Goal: Task Accomplishment & Management: Complete application form

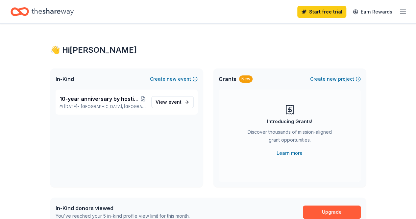
drag, startPoint x: 397, startPoint y: 12, endPoint x: 398, endPoint y: 8, distance: 3.7
click at [399, 8] on icon "button" at bounding box center [403, 12] width 8 height 8
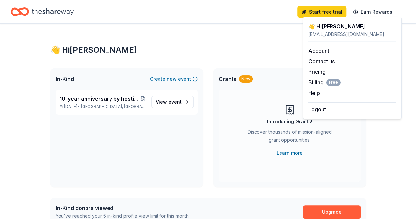
click at [209, 45] on div "👋 Hi Stephanie" at bounding box center [208, 50] width 316 height 11
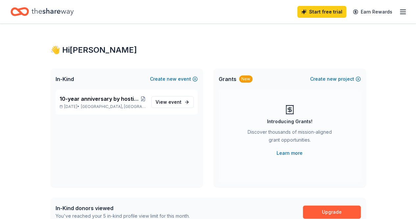
click at [399, 13] on icon "button" at bounding box center [403, 12] width 8 height 8
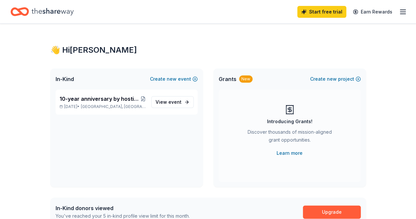
click at [56, 12] on icon "Home" at bounding box center [53, 11] width 42 height 7
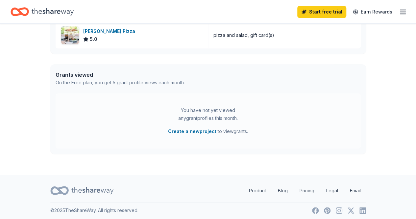
scroll to position [151, 0]
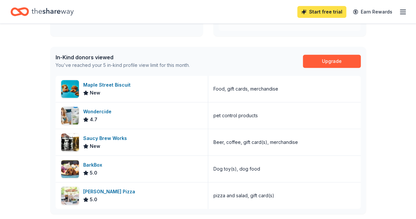
click at [320, 17] on link "Start free trial" at bounding box center [321, 12] width 49 height 12
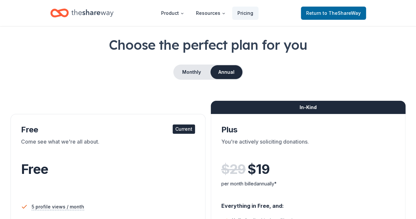
scroll to position [28, 0]
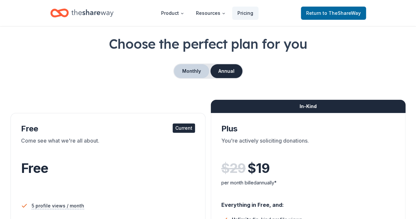
click at [194, 71] on button "Monthly" at bounding box center [191, 71] width 35 height 14
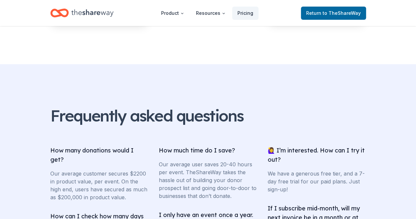
scroll to position [1315, 0]
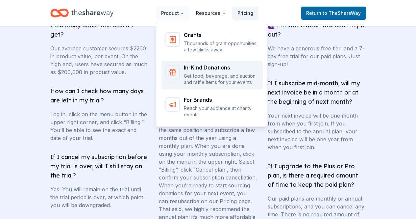
click at [189, 65] on div "In-Kind Donations" at bounding box center [221, 67] width 75 height 5
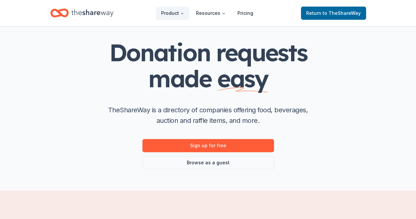
scroll to position [39, 0]
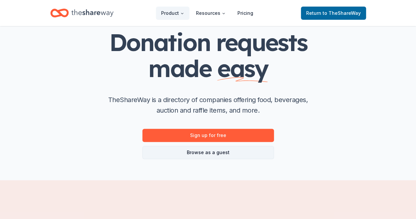
click at [218, 156] on link "Browse as a guest" at bounding box center [208, 152] width 132 height 13
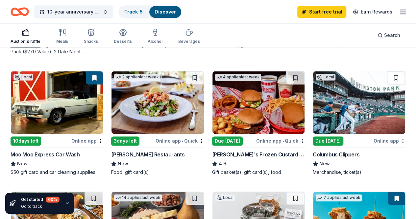
scroll to position [452, 0]
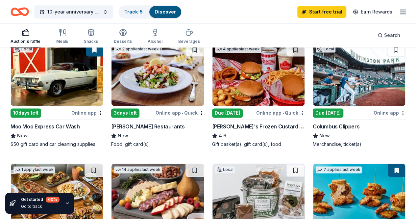
click at [399, 11] on icon "button" at bounding box center [403, 12] width 8 height 8
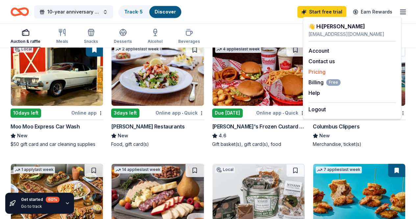
click at [321, 71] on link "Pricing" at bounding box center [316, 71] width 17 height 7
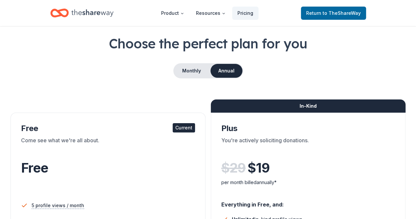
scroll to position [28, 0]
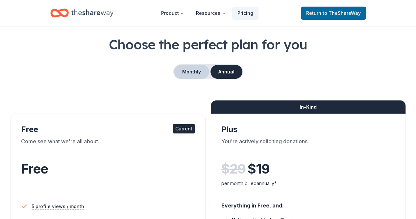
click at [190, 72] on button "Monthly" at bounding box center [191, 72] width 35 height 14
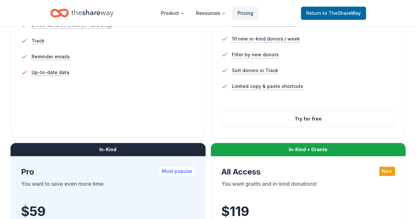
scroll to position [241, 0]
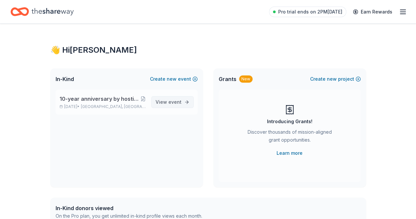
click at [176, 99] on span "event" at bounding box center [174, 102] width 13 height 6
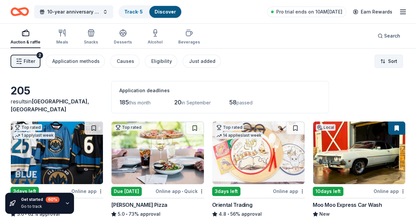
click at [377, 61] on html "10-year anniversary by hosting our First Annual Golf Scramble Fundraiser Track …" at bounding box center [208, 109] width 416 height 219
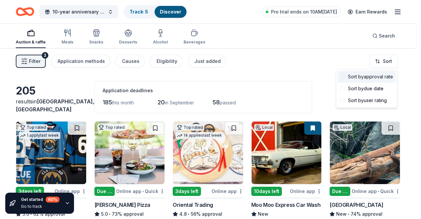
click at [343, 76] on span at bounding box center [342, 76] width 5 height 5
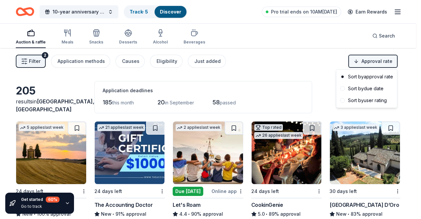
click at [374, 64] on html "10-year anniversary by hosting our First Annual Golf Scramble Fundraiser Track …" at bounding box center [210, 109] width 421 height 219
click at [353, 89] on div "Sort by due date" at bounding box center [366, 89] width 58 height 12
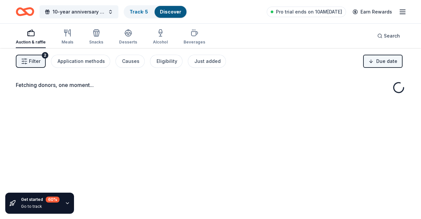
click at [373, 61] on html "10-year anniversary by hosting our First Annual Golf Scramble Fundraiser Track …" at bounding box center [210, 109] width 421 height 219
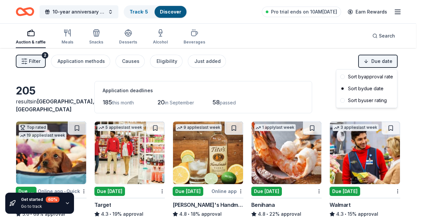
click at [340, 55] on html "10-year anniversary by hosting our First Annual Golf Scramble Fundraiser Track …" at bounding box center [210, 109] width 421 height 219
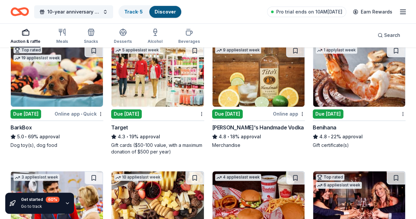
scroll to position [77, 0]
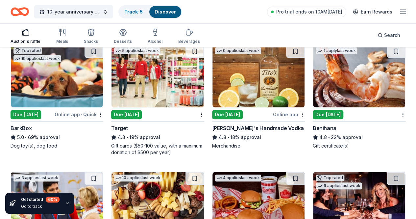
click at [273, 115] on div "Online app" at bounding box center [289, 114] width 32 height 8
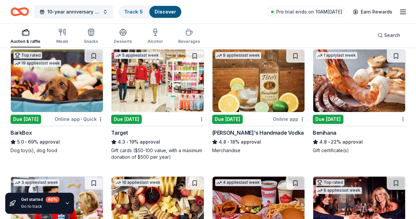
scroll to position [76, 0]
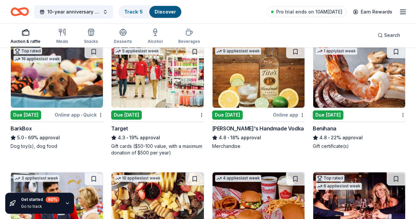
click at [313, 78] on img at bounding box center [359, 76] width 92 height 62
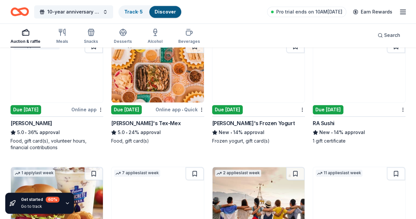
scroll to position [350, 0]
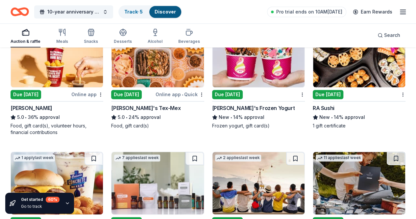
click at [305, 217] on div "Online app" at bounding box center [289, 221] width 32 height 8
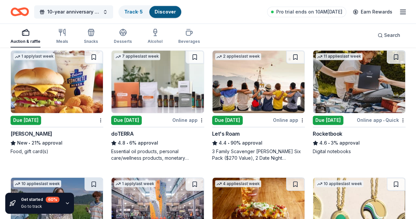
scroll to position [452, 0]
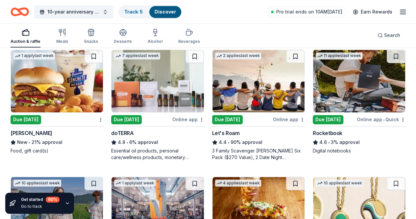
click at [204, 177] on img at bounding box center [157, 208] width 92 height 62
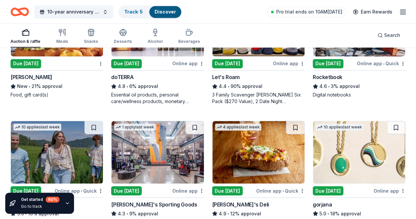
scroll to position [570, 0]
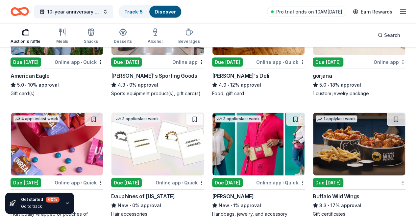
scroll to position [673, 0]
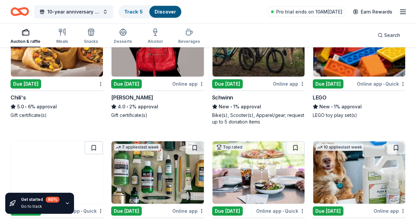
scroll to position [863, 0]
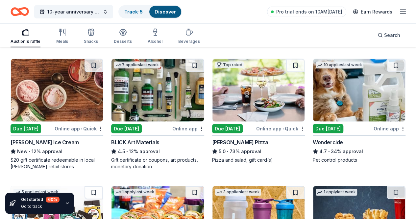
scroll to position [944, 0]
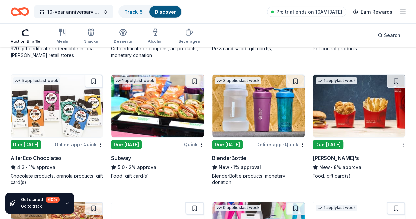
scroll to position [1056, 0]
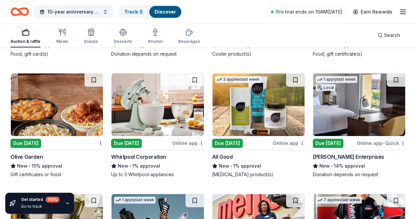
scroll to position [1303, 0]
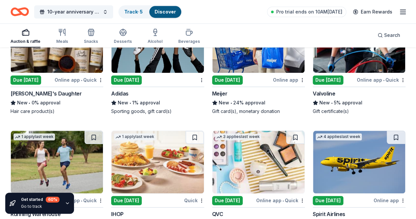
scroll to position [1449, 0]
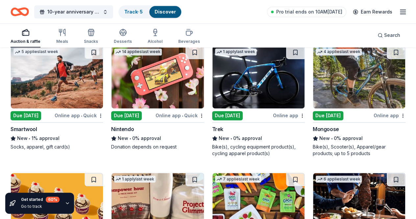
scroll to position [1693, 0]
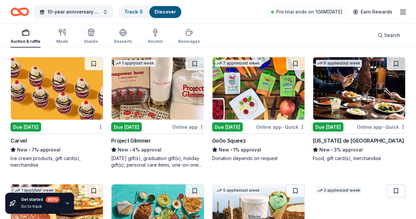
scroll to position [1809, 0]
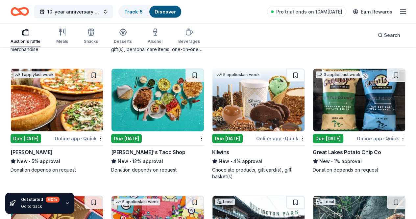
scroll to position [1924, 0]
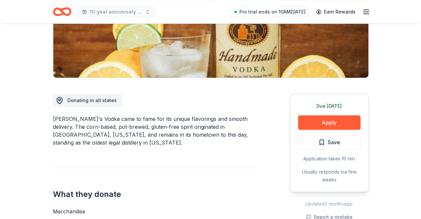
scroll to position [124, 0]
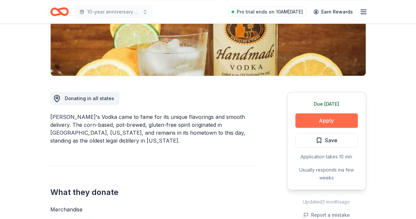
click at [310, 121] on button "Apply" at bounding box center [326, 120] width 62 height 14
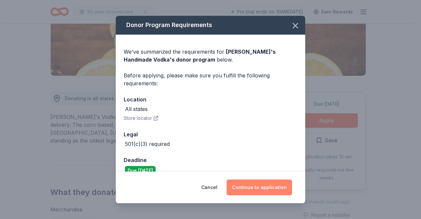
click at [251, 189] on button "Continue to application" at bounding box center [259, 187] width 65 height 16
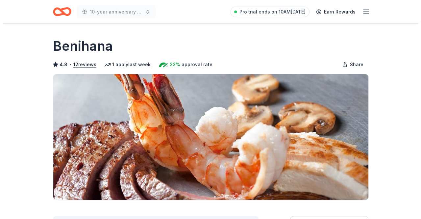
scroll to position [116, 0]
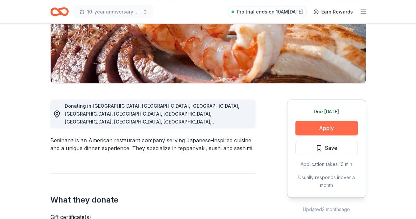
click at [327, 129] on button "Apply" at bounding box center [326, 128] width 62 height 14
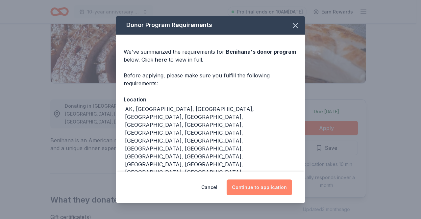
click at [277, 185] on button "Continue to application" at bounding box center [259, 187] width 65 height 16
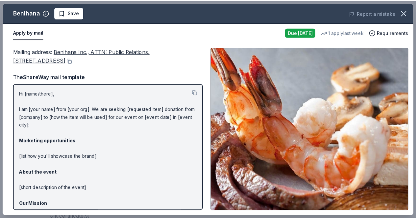
scroll to position [58, 0]
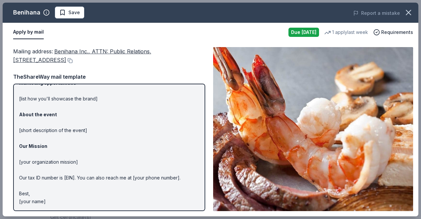
click at [318, 135] on img at bounding box center [313, 129] width 200 height 164
click at [410, 11] on icon "button" at bounding box center [408, 12] width 5 height 5
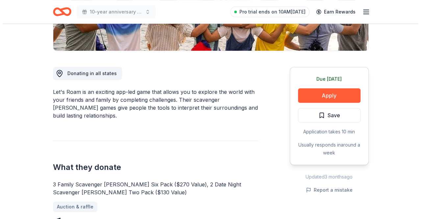
scroll to position [156, 0]
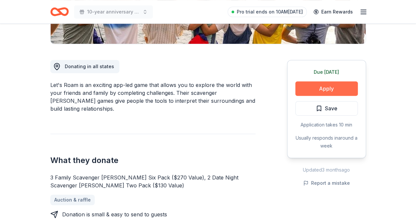
click at [318, 90] on button "Apply" at bounding box center [326, 88] width 62 height 14
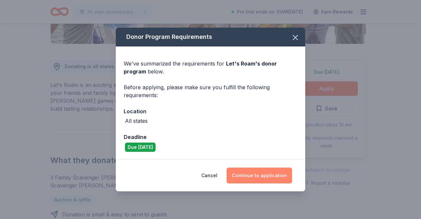
click at [262, 177] on button "Continue to application" at bounding box center [259, 175] width 65 height 16
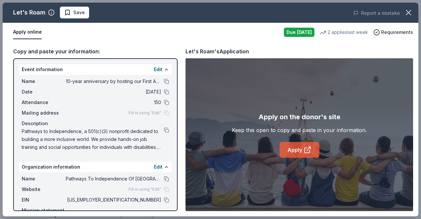
click at [297, 150] on link "Apply" at bounding box center [299, 150] width 40 height 16
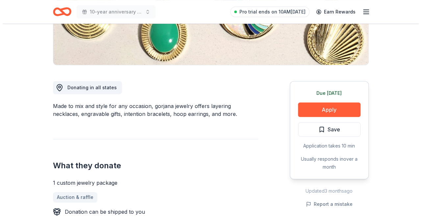
scroll to position [136, 0]
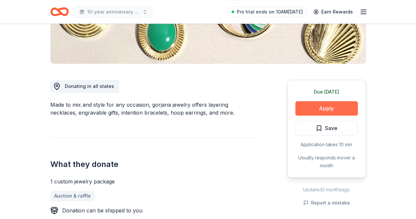
click at [330, 107] on button "Apply" at bounding box center [326, 108] width 62 height 14
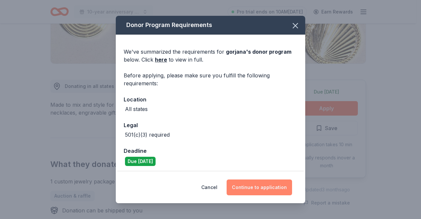
click at [250, 188] on button "Continue to application" at bounding box center [259, 187] width 65 height 16
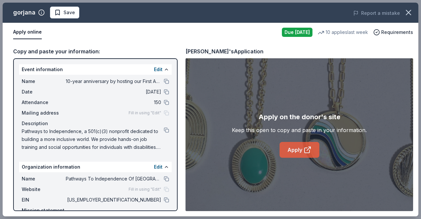
click at [296, 150] on link "Apply" at bounding box center [299, 150] width 40 height 16
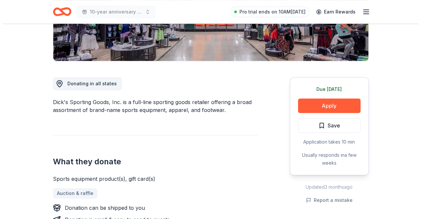
scroll to position [139, 0]
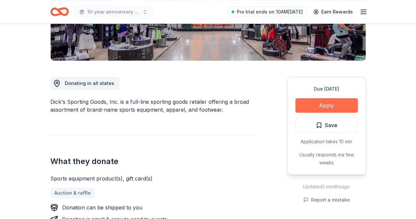
click at [326, 104] on button "Apply" at bounding box center [326, 105] width 62 height 14
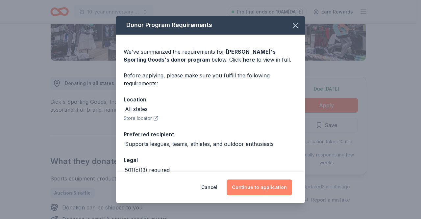
click at [263, 186] on button "Continue to application" at bounding box center [259, 187] width 65 height 16
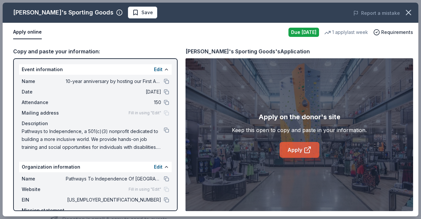
click at [287, 153] on link "Apply" at bounding box center [299, 150] width 40 height 16
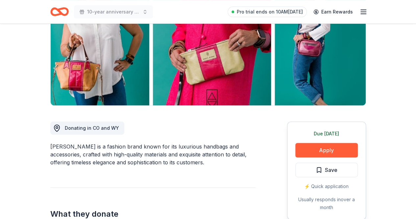
scroll to position [95, 0]
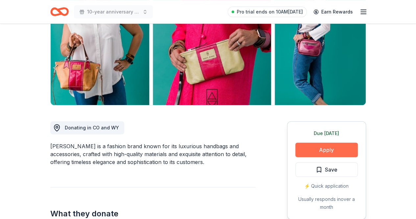
click at [346, 150] on button "Apply" at bounding box center [326, 149] width 62 height 14
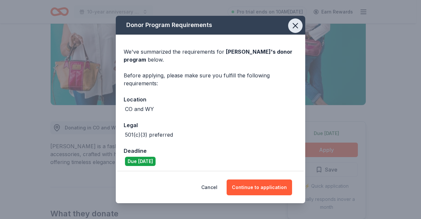
click at [293, 26] on icon "button" at bounding box center [295, 25] width 5 height 5
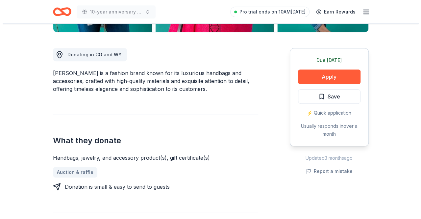
scroll to position [168, 0]
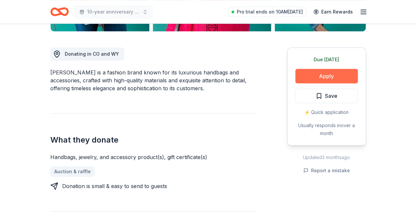
click at [328, 78] on button "Apply" at bounding box center [326, 76] width 62 height 14
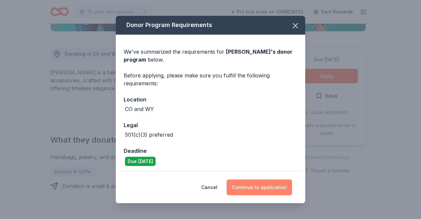
click at [251, 189] on button "Continue to application" at bounding box center [259, 187] width 65 height 16
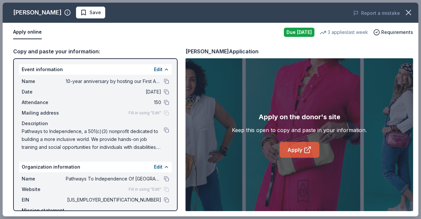
click at [293, 149] on link "Apply" at bounding box center [299, 150] width 40 height 16
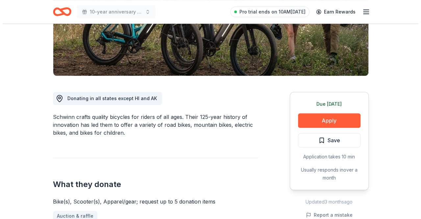
scroll to position [128, 0]
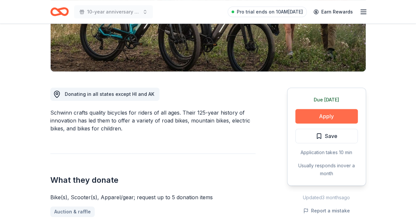
click at [329, 114] on button "Apply" at bounding box center [326, 116] width 62 height 14
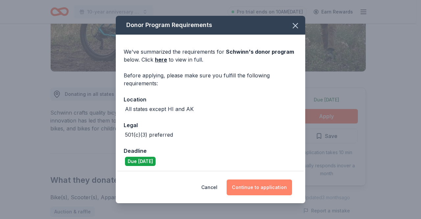
click at [266, 182] on button "Continue to application" at bounding box center [259, 187] width 65 height 16
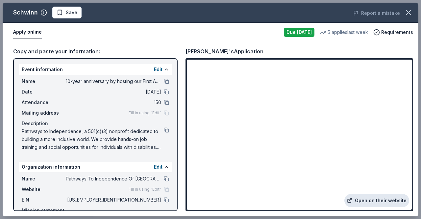
click at [372, 203] on link "Open on their website" at bounding box center [376, 200] width 65 height 13
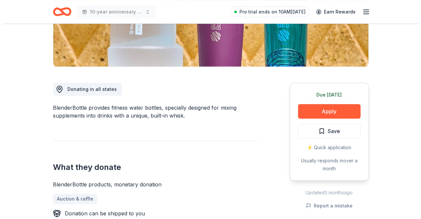
scroll to position [133, 0]
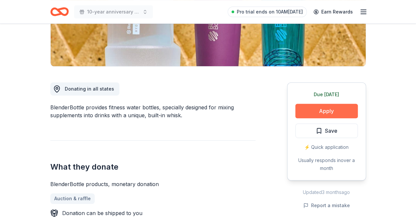
click at [332, 108] on button "Apply" at bounding box center [326, 111] width 62 height 14
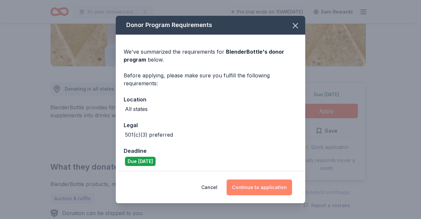
click at [270, 186] on button "Continue to application" at bounding box center [259, 187] width 65 height 16
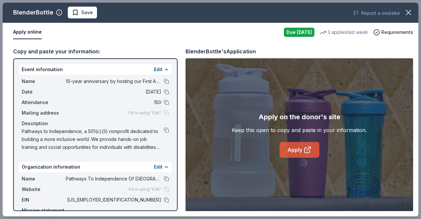
click at [292, 152] on link "Apply" at bounding box center [299, 150] width 40 height 16
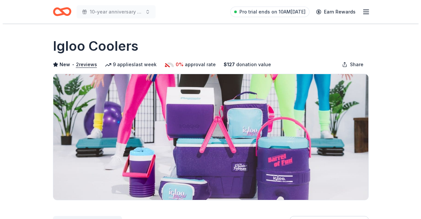
scroll to position [148, 0]
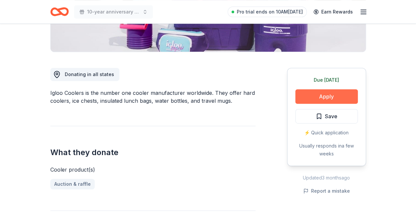
click at [333, 96] on button "Apply" at bounding box center [326, 96] width 62 height 14
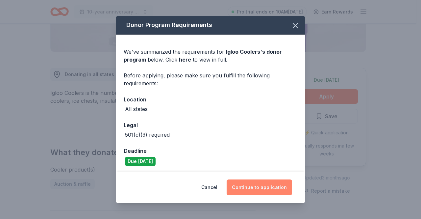
click at [266, 185] on button "Continue to application" at bounding box center [259, 187] width 65 height 16
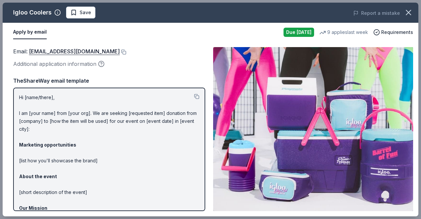
scroll to position [62, 0]
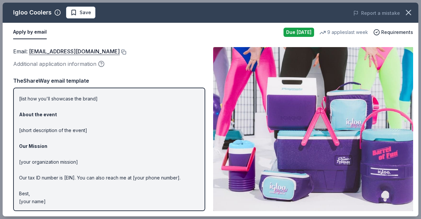
click at [120, 52] on button at bounding box center [123, 51] width 7 height 5
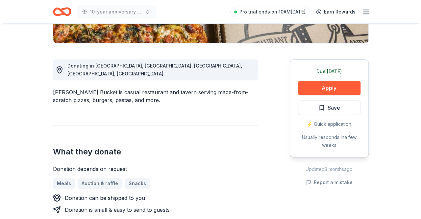
scroll to position [157, 0]
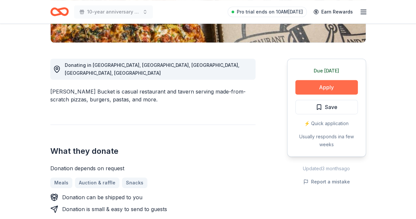
click at [331, 87] on button "Apply" at bounding box center [326, 87] width 62 height 14
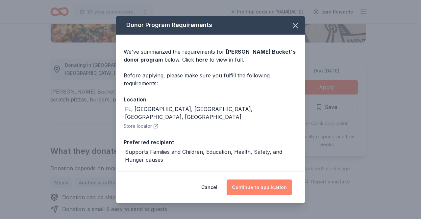
click at [255, 184] on button "Continue to application" at bounding box center [259, 187] width 65 height 16
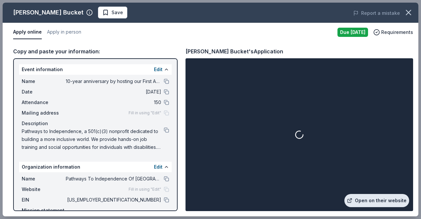
click at [373, 200] on link "Open on their website" at bounding box center [376, 200] width 65 height 13
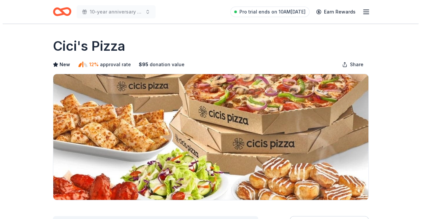
scroll to position [139, 0]
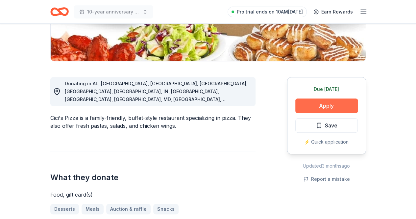
click at [332, 104] on button "Apply" at bounding box center [326, 105] width 62 height 14
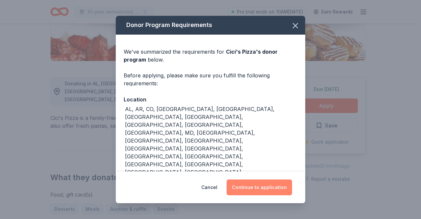
click at [282, 183] on button "Continue to application" at bounding box center [259, 187] width 65 height 16
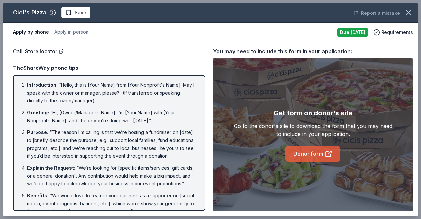
click at [309, 156] on link "Donor form" at bounding box center [312, 154] width 55 height 16
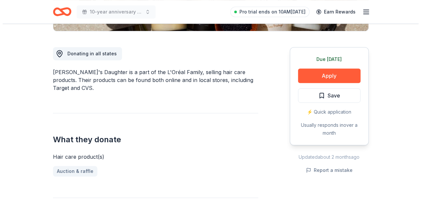
scroll to position [169, 0]
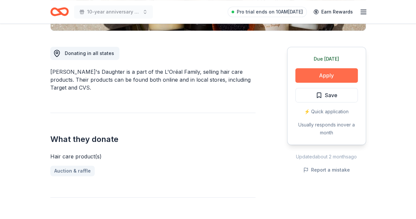
click at [333, 76] on button "Apply" at bounding box center [326, 75] width 62 height 14
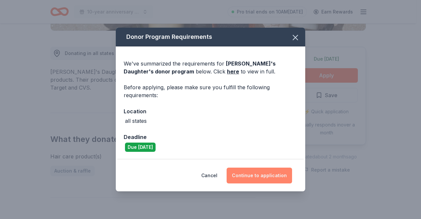
click at [255, 176] on button "Continue to application" at bounding box center [259, 175] width 65 height 16
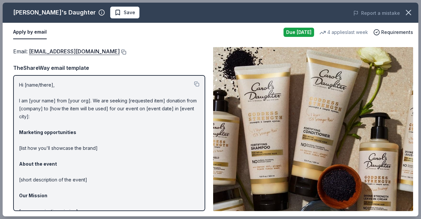
click at [124, 50] on button at bounding box center [123, 51] width 7 height 5
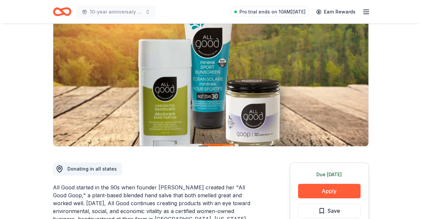
scroll to position [93, 0]
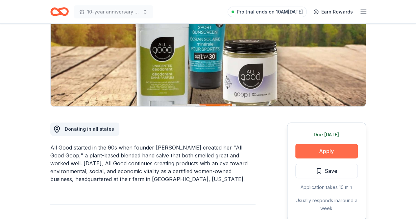
click at [310, 151] on button "Apply" at bounding box center [326, 151] width 62 height 14
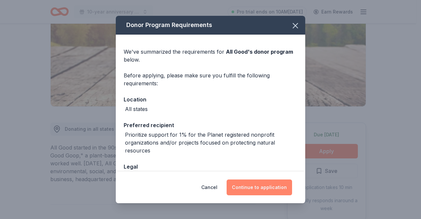
click at [264, 189] on button "Continue to application" at bounding box center [259, 187] width 65 height 16
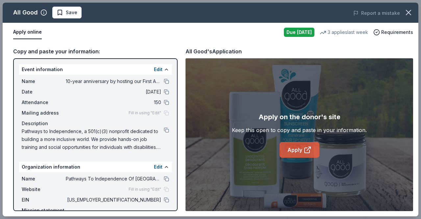
click at [304, 145] on link "Apply" at bounding box center [299, 150] width 40 height 16
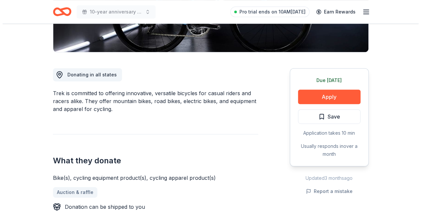
scroll to position [148, 0]
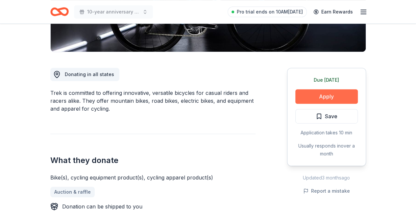
click at [322, 96] on button "Apply" at bounding box center [326, 96] width 62 height 14
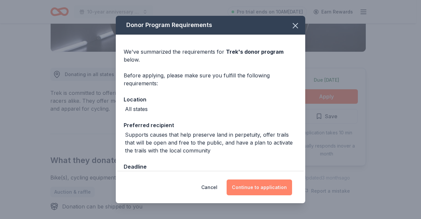
click at [260, 192] on button "Continue to application" at bounding box center [259, 187] width 65 height 16
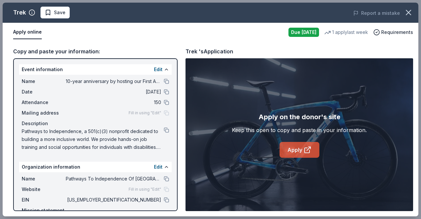
click at [297, 148] on link "Apply" at bounding box center [299, 150] width 40 height 16
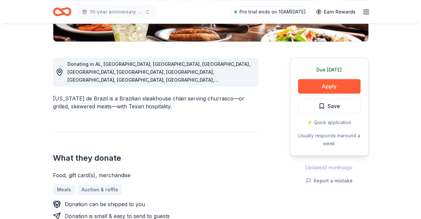
scroll to position [181, 0]
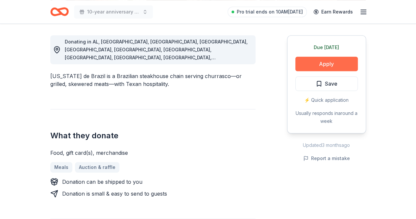
click at [326, 63] on button "Apply" at bounding box center [326, 64] width 62 height 14
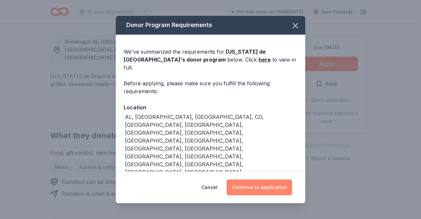
click at [268, 179] on button "Continue to application" at bounding box center [259, 187] width 65 height 16
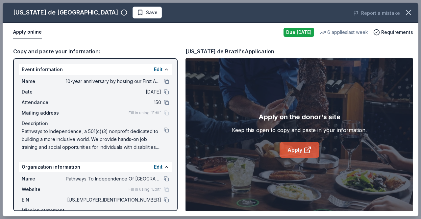
click at [293, 151] on link "Apply" at bounding box center [299, 150] width 40 height 16
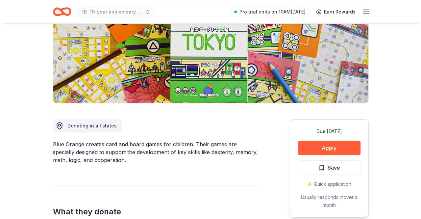
scroll to position [103, 0]
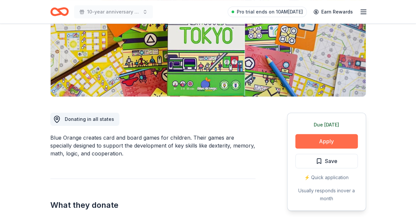
click at [324, 143] on button "Apply" at bounding box center [326, 141] width 62 height 14
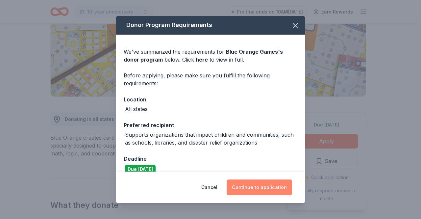
click at [258, 191] on button "Continue to application" at bounding box center [259, 187] width 65 height 16
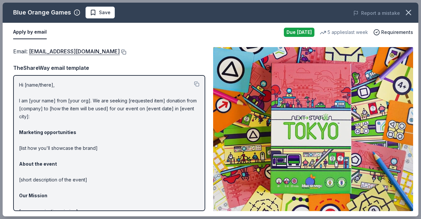
click at [120, 50] on button at bounding box center [123, 51] width 7 height 5
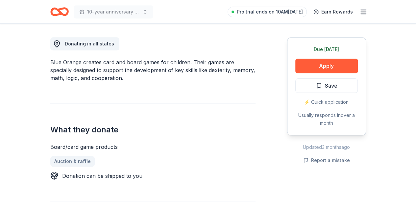
scroll to position [179, 0]
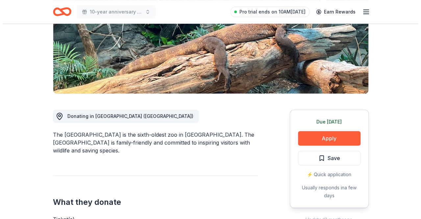
scroll to position [108, 0]
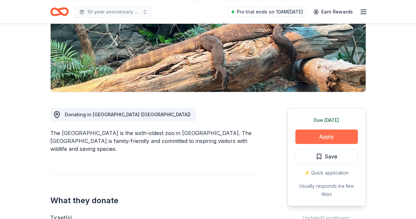
click at [333, 139] on button "Apply" at bounding box center [326, 136] width 62 height 14
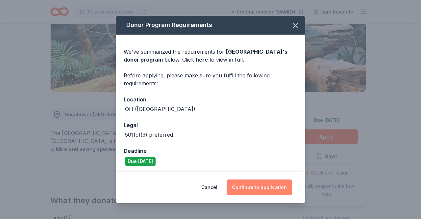
click at [269, 188] on button "Continue to application" at bounding box center [259, 187] width 65 height 16
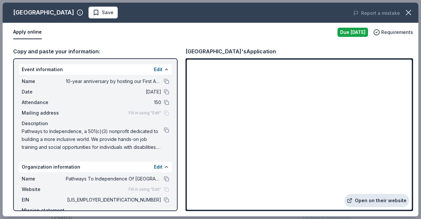
click at [375, 198] on link "Open on their website" at bounding box center [376, 200] width 65 height 13
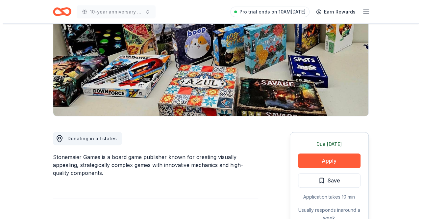
scroll to position [84, 0]
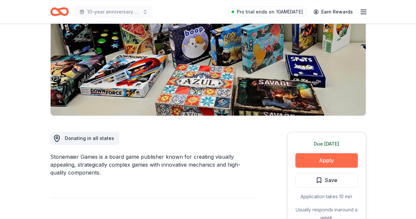
click at [333, 156] on button "Apply" at bounding box center [326, 160] width 62 height 14
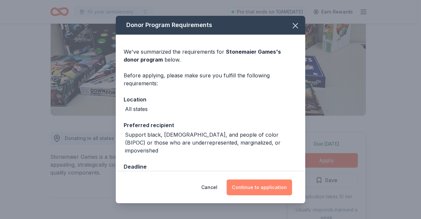
click at [265, 190] on button "Continue to application" at bounding box center [259, 187] width 65 height 16
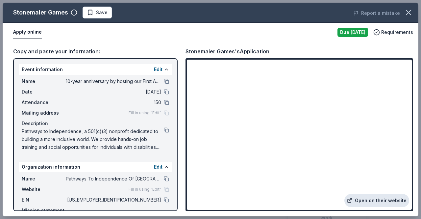
click at [362, 202] on link "Open on their website" at bounding box center [376, 200] width 65 height 13
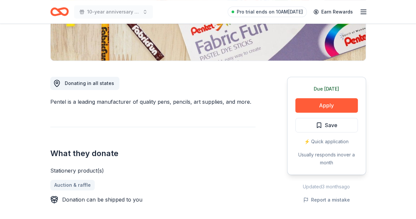
scroll to position [139, 0]
click at [326, 105] on button "Apply" at bounding box center [326, 105] width 62 height 14
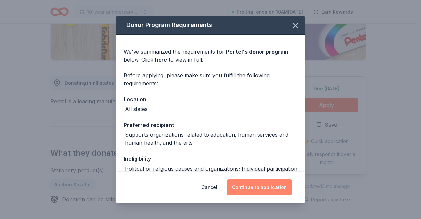
click at [274, 190] on button "Continue to application" at bounding box center [259, 187] width 65 height 16
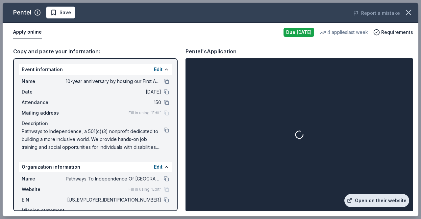
click at [357, 199] on link "Open on their website" at bounding box center [376, 200] width 65 height 13
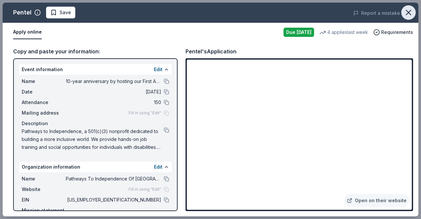
click at [406, 11] on icon "button" at bounding box center [408, 12] width 9 height 9
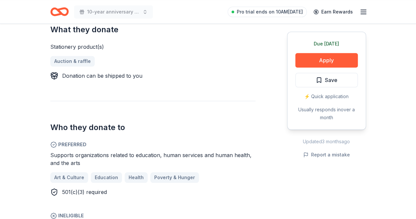
scroll to position [262, 0]
